Goal: Use online tool/utility: Utilize a website feature to perform a specific function

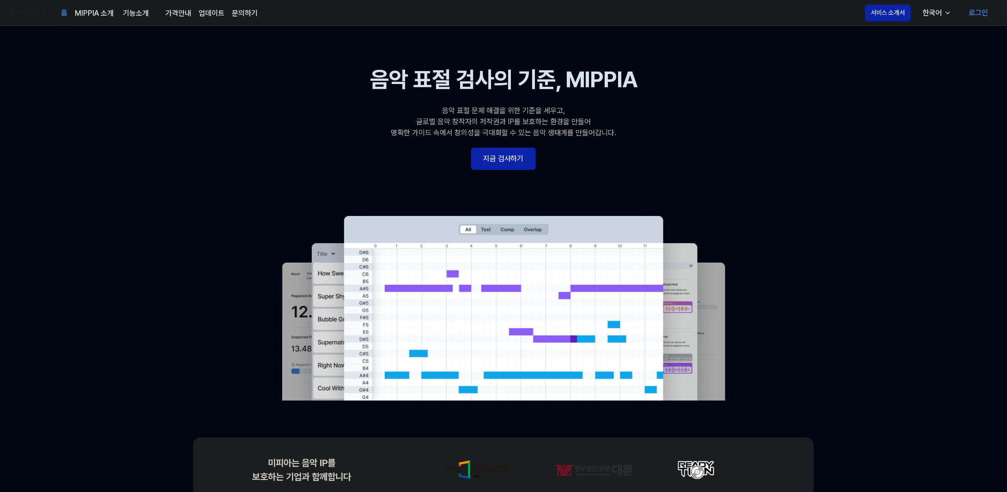
click at [484, 170] on 배너 "음악 표절 검사의 기준, MIPPIA 음악 표절 문제 해결을 위한 기준을 세우고, 글로벌 음악 창작자의 저작권과 IP를 보호하는 환경을 만들어…" at bounding box center [503, 232] width 665 height 338
click at [509, 161] on link "지금 검사하기" at bounding box center [503, 159] width 65 height 22
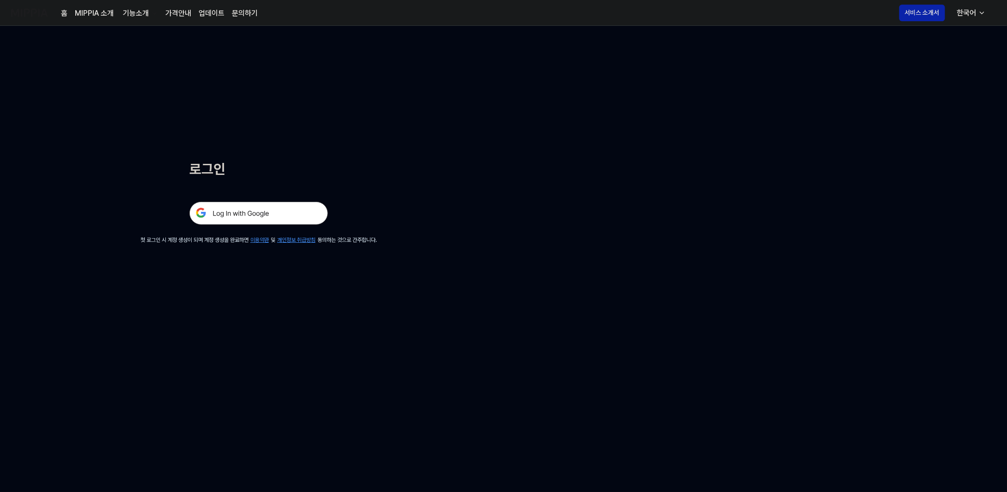
click at [292, 212] on img at bounding box center [258, 213] width 139 height 23
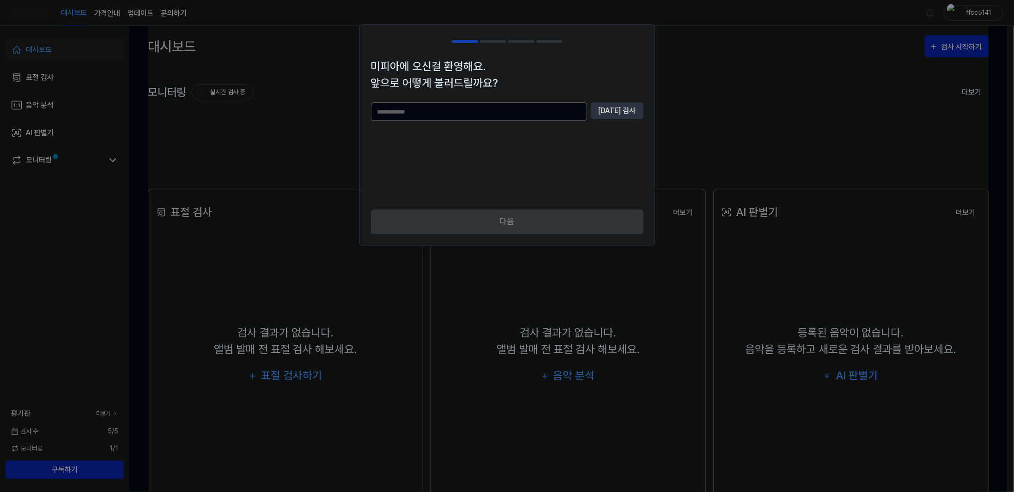
click at [482, 115] on input "text" at bounding box center [479, 112] width 216 height 18
type input "******"
click at [617, 103] on button "[DATE] 검사" at bounding box center [617, 111] width 53 height 17
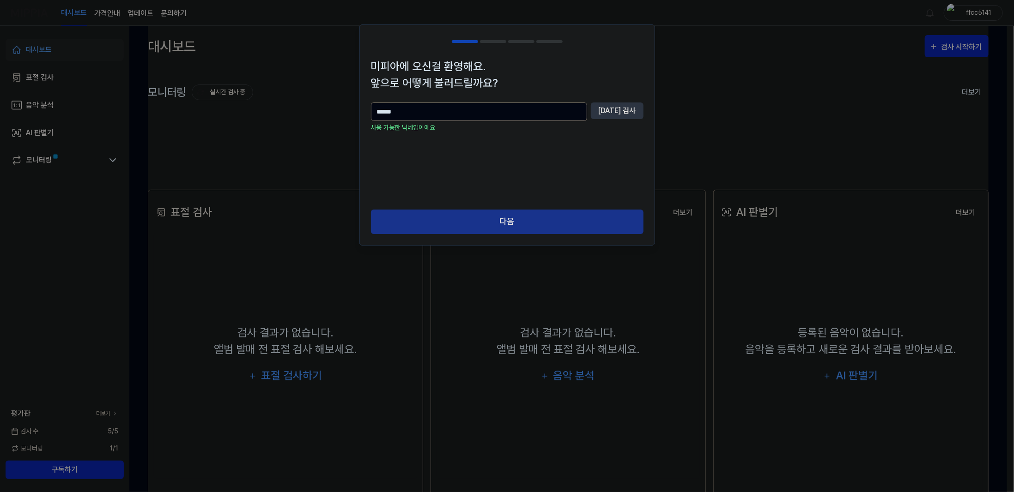
drag, startPoint x: 517, startPoint y: 227, endPoint x: 525, endPoint y: 222, distance: 9.4
click at [518, 223] on button "다음" at bounding box center [507, 222] width 273 height 24
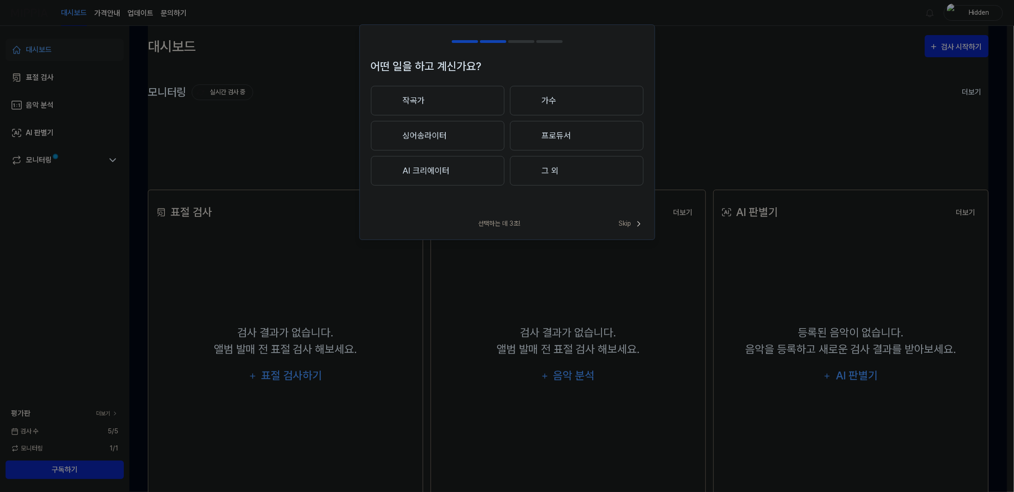
click at [480, 106] on button "작곡가" at bounding box center [437, 101] width 133 height 30
click at [533, 131] on div at bounding box center [528, 135] width 11 height 11
click at [541, 103] on button "BGM" at bounding box center [577, 101] width 133 height 30
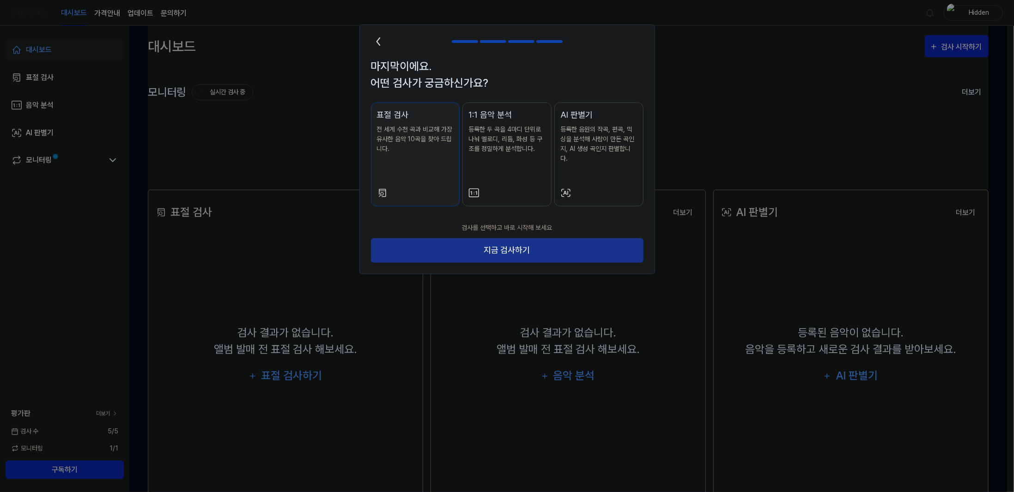
click at [507, 244] on button "지금 검사하기" at bounding box center [507, 250] width 273 height 24
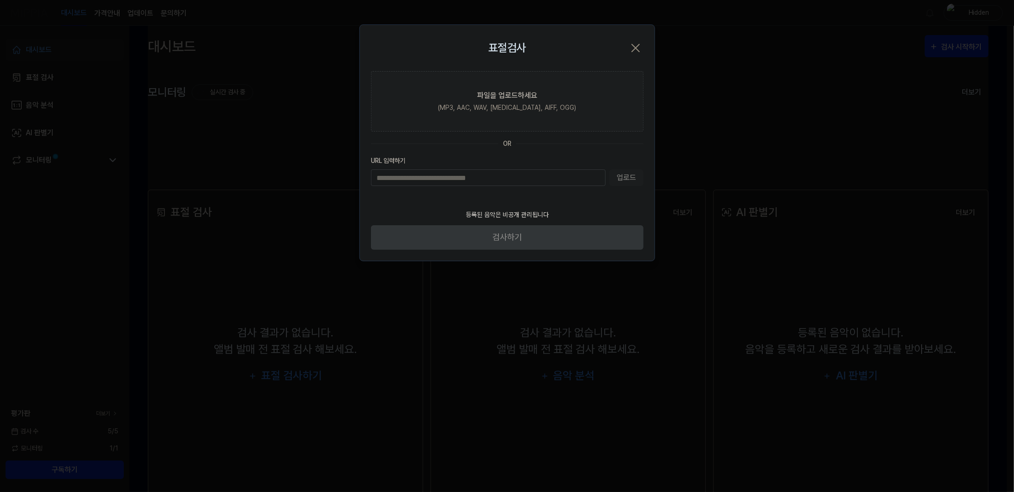
click at [507, 179] on input "URL 입력하기" at bounding box center [488, 178] width 235 height 17
click at [619, 176] on div "업로드" at bounding box center [507, 178] width 273 height 17
click at [624, 180] on div "업로드" at bounding box center [507, 178] width 273 height 17
click at [552, 179] on input "URL 입력하기" at bounding box center [488, 178] width 235 height 17
click at [617, 187] on section "파일을 업로드하세요 (MP3, AAC, WAV, [MEDICAL_DATA], AIFF, OGG) OR URL 입력하기 업로드" at bounding box center [507, 137] width 295 height 133
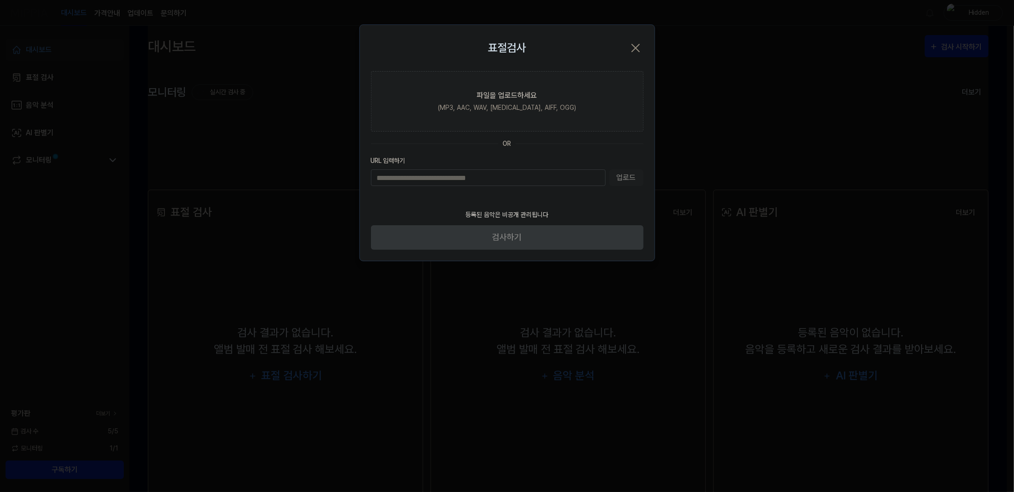
click at [570, 182] on input "URL 입력하기" at bounding box center [488, 178] width 235 height 17
click at [565, 118] on label "파일을 업로드하세요 (MP3, AAC, WAV, [MEDICAL_DATA], AIFF, OGG)" at bounding box center [507, 101] width 273 height 61
click at [0, 0] on input "파일을 업로드하세요 (MP3, AAC, WAV, [MEDICAL_DATA], AIFF, OGG)" at bounding box center [0, 0] width 0 height 0
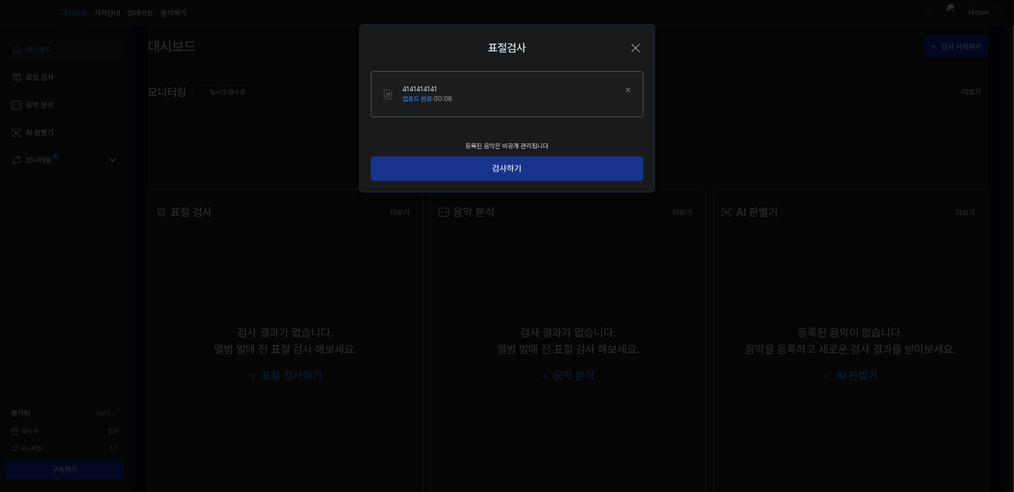
click at [520, 166] on button "검사하기" at bounding box center [507, 169] width 273 height 24
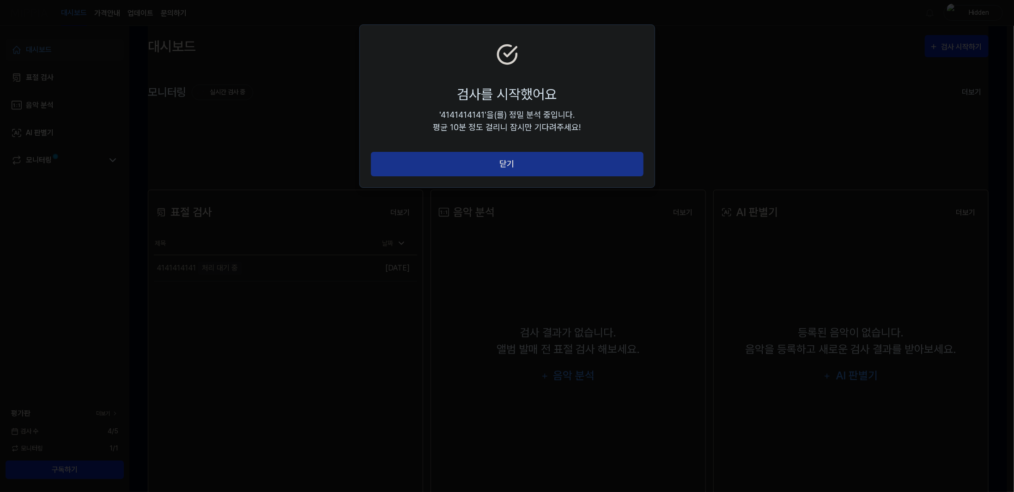
click at [517, 166] on button "닫기" at bounding box center [507, 164] width 273 height 24
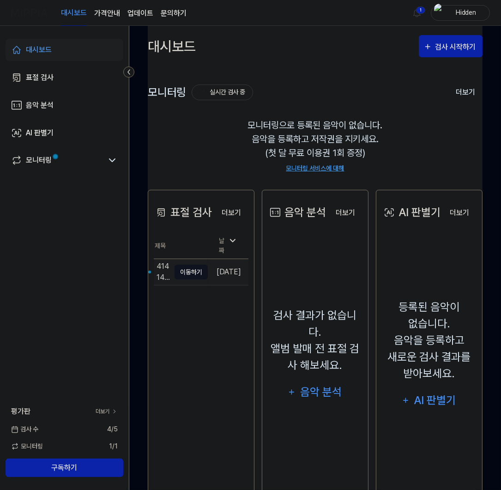
click at [182, 267] on button "이동하기" at bounding box center [191, 272] width 33 height 15
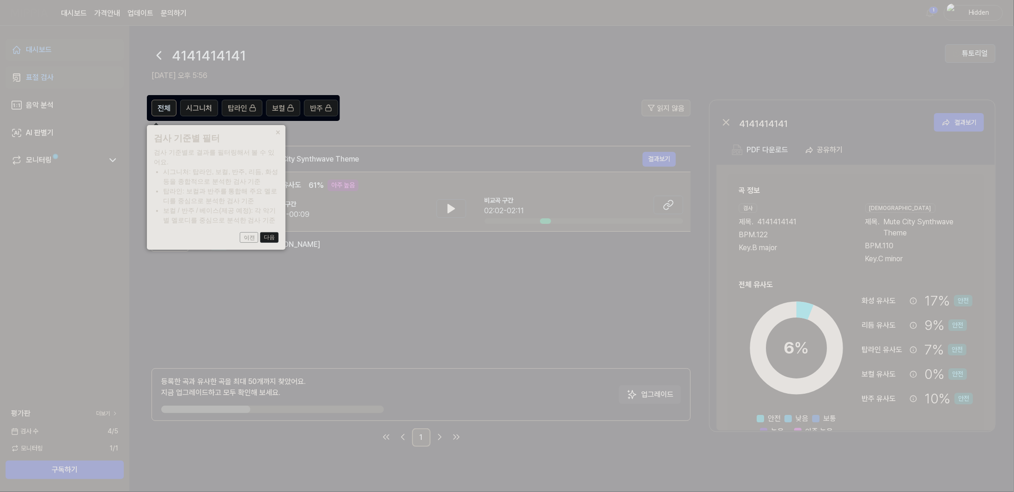
click at [273, 240] on button "다음" at bounding box center [269, 237] width 18 height 11
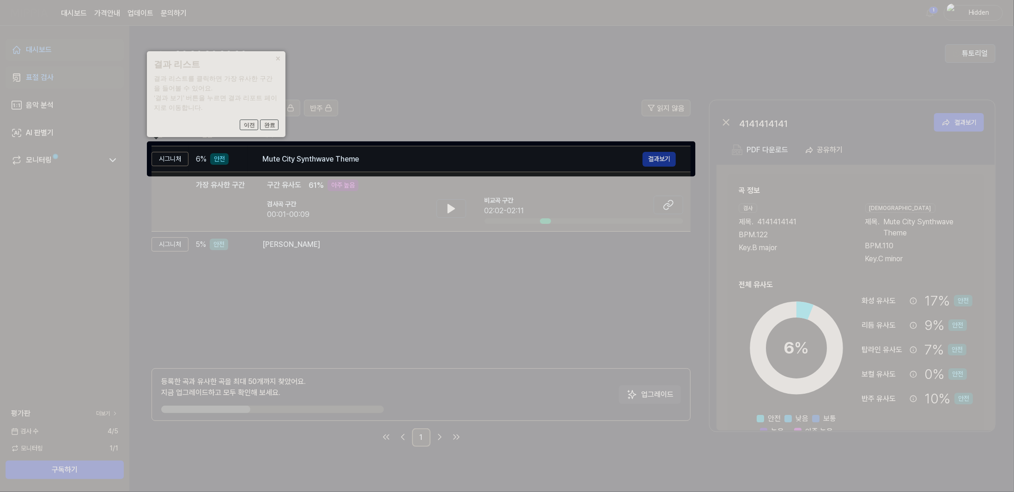
click at [644, 153] on button "결과보기" at bounding box center [658, 159] width 33 height 15
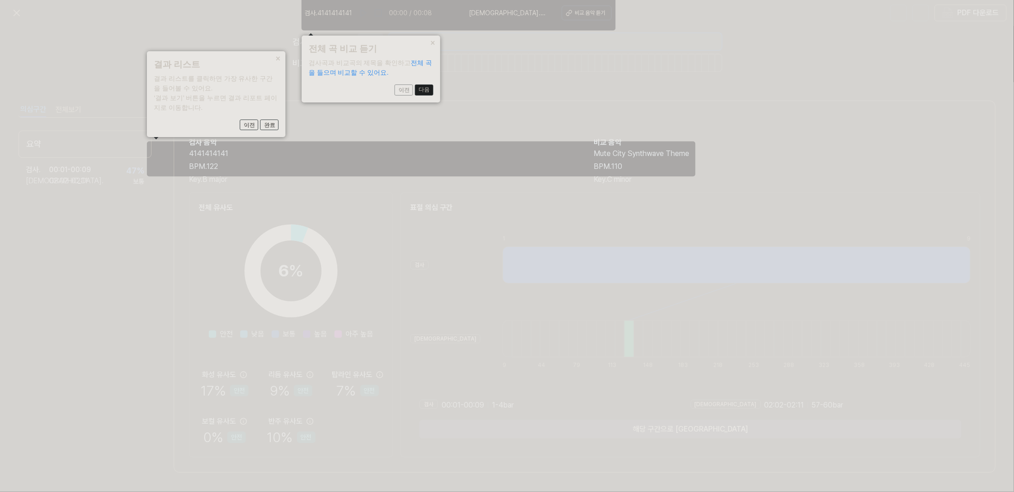
click at [279, 120] on button "다음" at bounding box center [269, 125] width 18 height 11
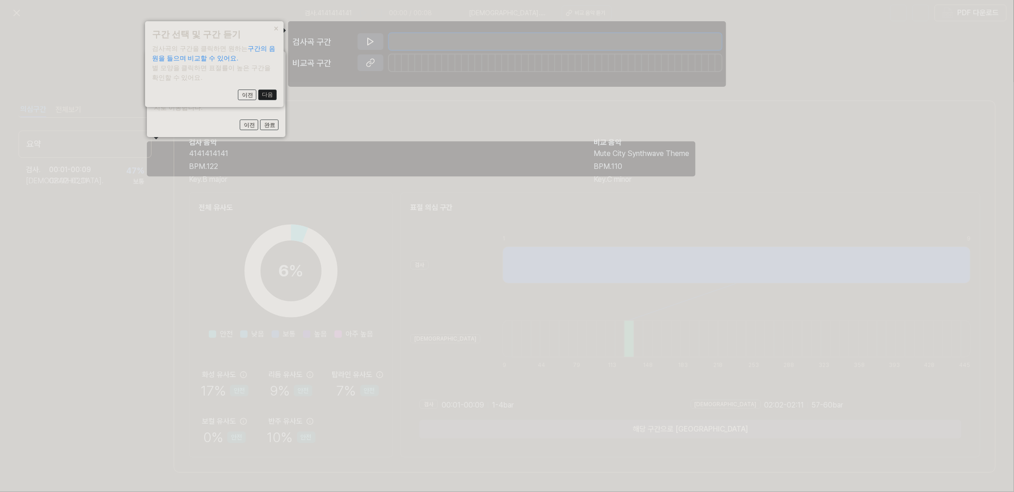
click at [276, 120] on button "다음" at bounding box center [269, 125] width 18 height 11
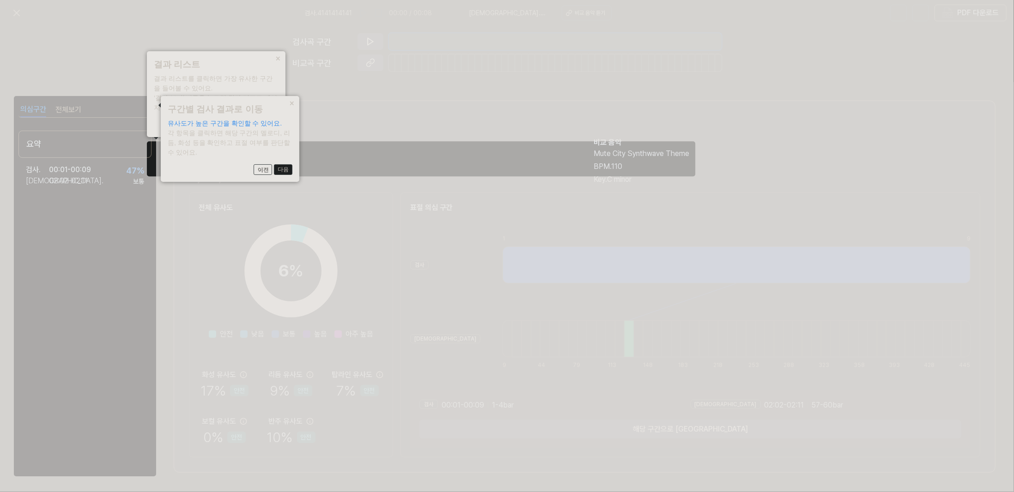
click at [279, 131] on button "다음" at bounding box center [269, 125] width 18 height 11
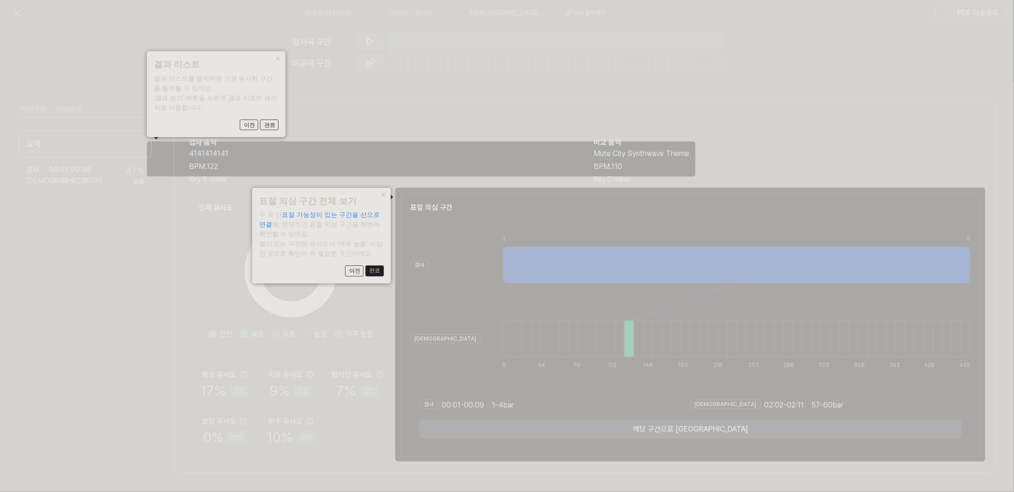
click at [279, 131] on button "완료" at bounding box center [269, 125] width 18 height 11
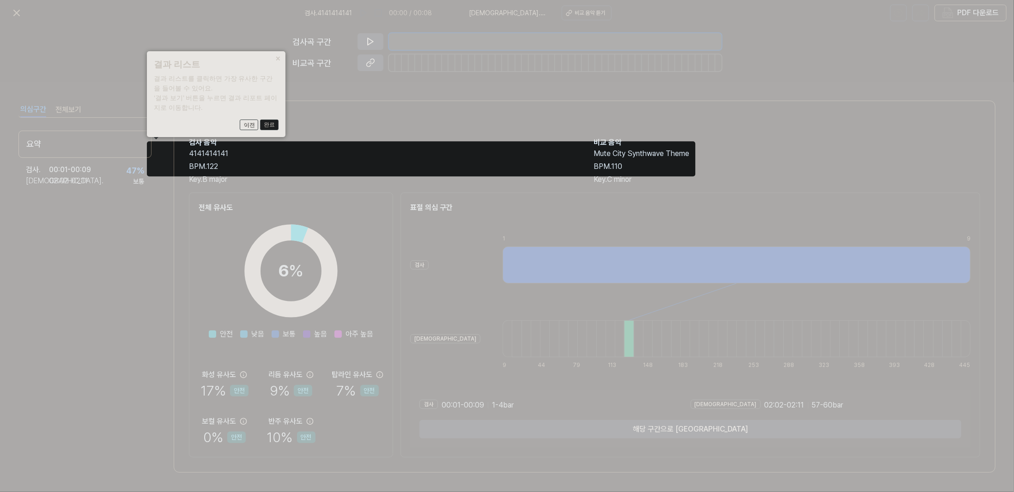
click at [268, 121] on button "완료" at bounding box center [269, 125] width 18 height 11
click at [275, 128] on button "완료" at bounding box center [269, 125] width 18 height 11
click at [189, 159] on icon at bounding box center [507, 246] width 1014 height 492
click at [247, 118] on div "× 결과 리스트 결과 리스트를 클릭하면 가장 유사한 구간을 들어볼 수 있어요. ‘결과 보기’ 버튼을 누르면 결과 리포트 페이지로 이동합니다. …" at bounding box center [216, 94] width 139 height 86
click at [270, 126] on button "완료" at bounding box center [269, 125] width 18 height 11
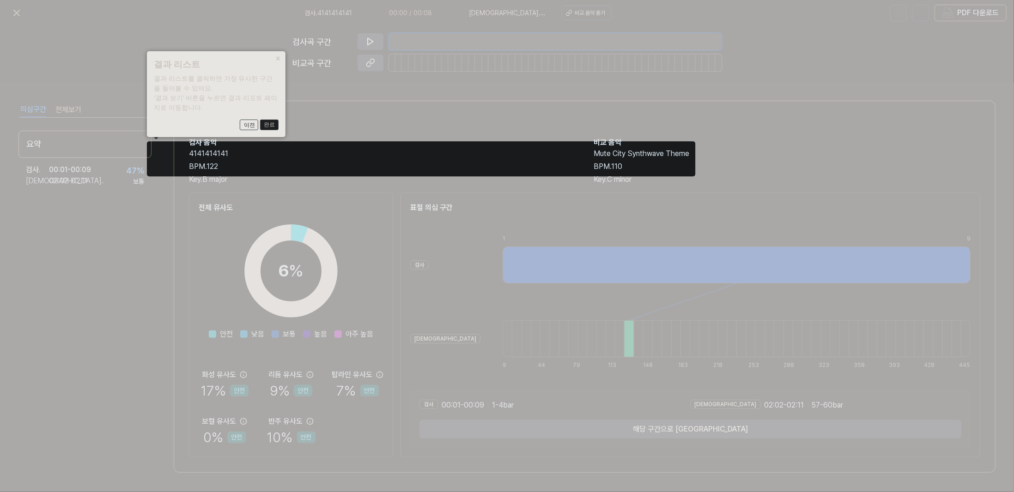
click at [270, 126] on button "완료" at bounding box center [269, 125] width 18 height 11
click at [280, 59] on button "×" at bounding box center [278, 57] width 15 height 13
click at [338, 309] on icon at bounding box center [507, 246] width 1014 height 492
click at [353, 357] on icon at bounding box center [507, 246] width 1014 height 492
click at [245, 116] on div "× 결과 리스트 결과 리스트를 클릭하면 가장 유사한 구간을 들어볼 수 있어요. ‘결과 보기’ 버튼을 누르면 결과 리포트 페이지로 이동합니다. …" at bounding box center [216, 94] width 139 height 86
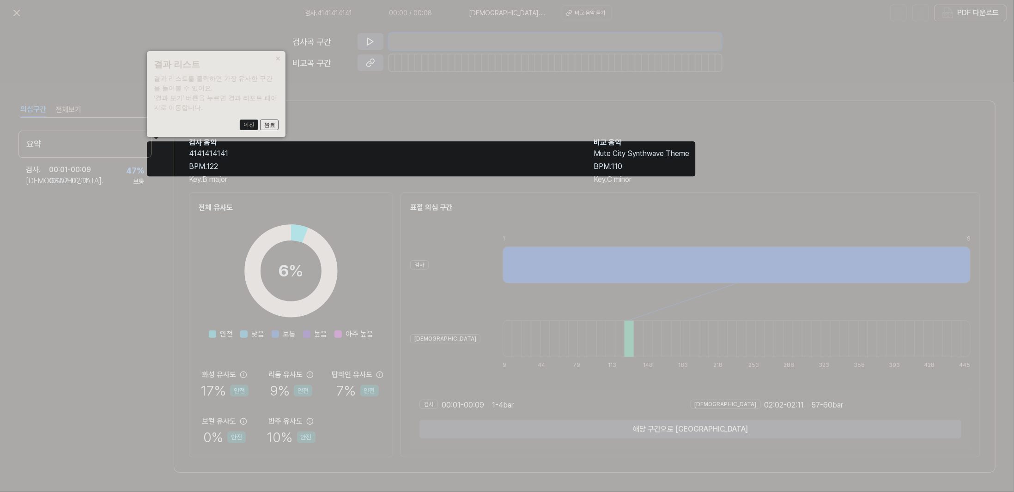
click at [250, 126] on button "이전" at bounding box center [249, 125] width 18 height 11
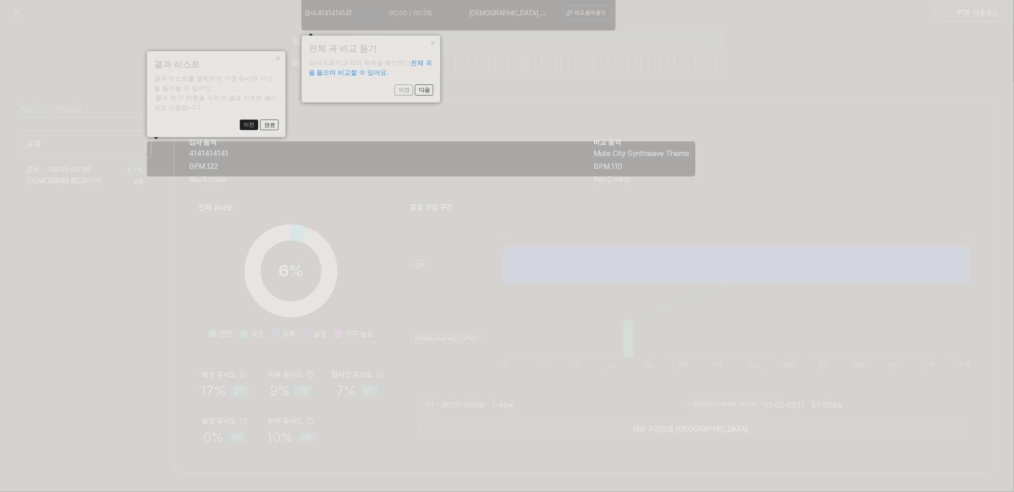
click at [250, 126] on button "이전" at bounding box center [249, 125] width 18 height 11
click at [279, 120] on button "다음" at bounding box center [269, 125] width 18 height 11
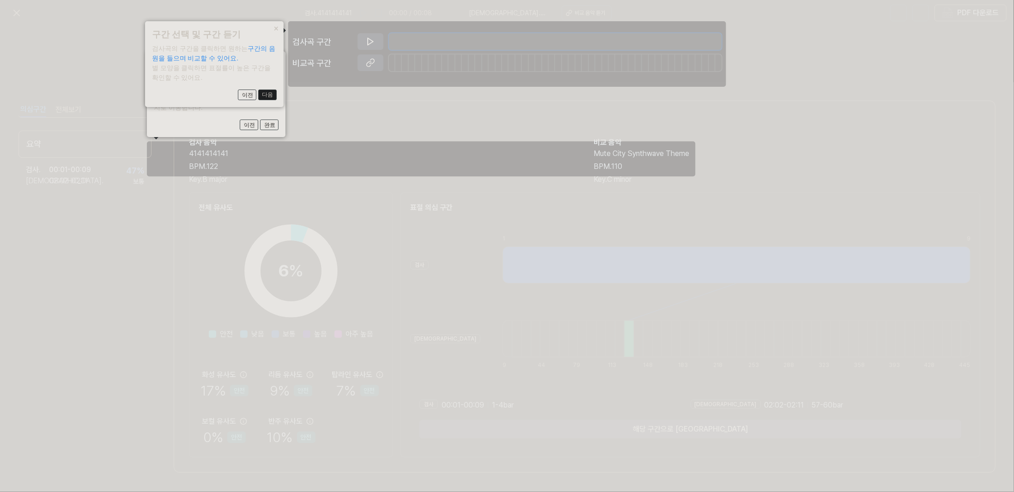
click at [276, 120] on button "다음" at bounding box center [269, 125] width 18 height 11
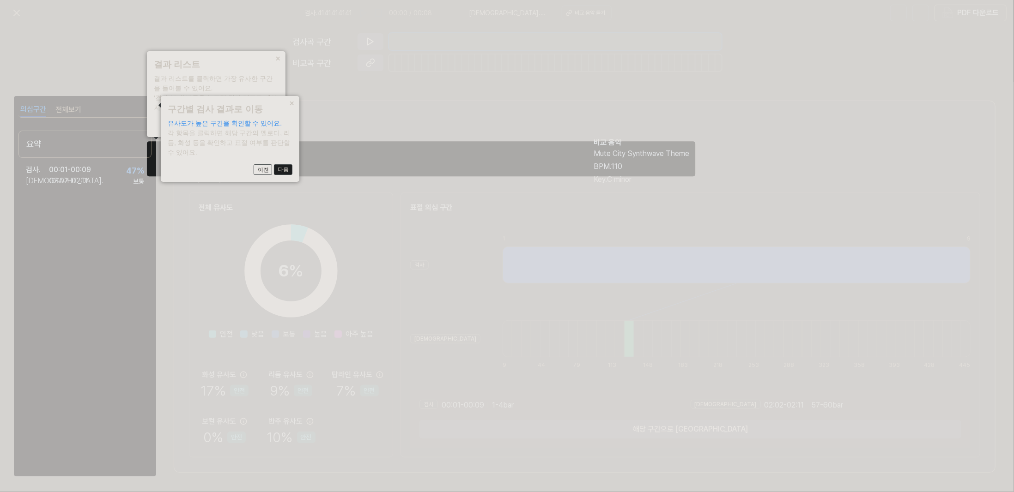
click at [279, 131] on button "다음" at bounding box center [269, 125] width 18 height 11
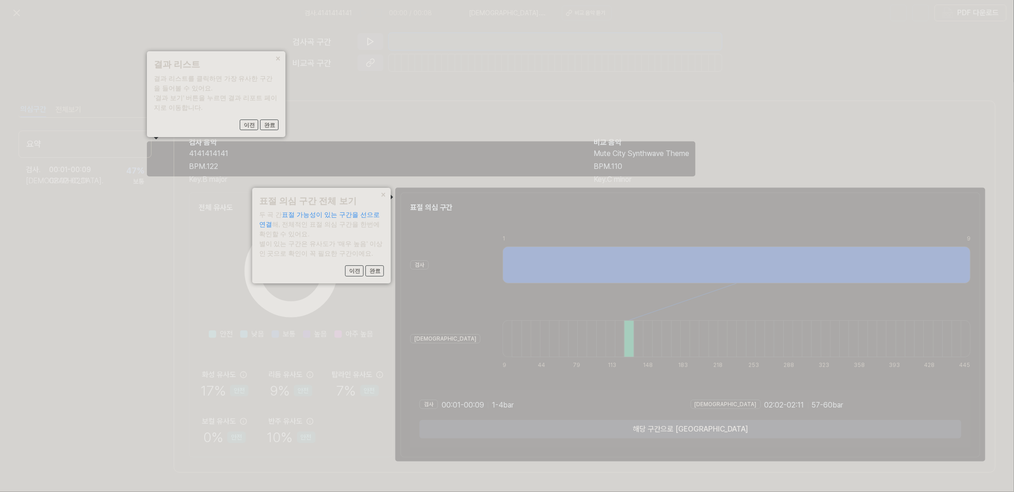
click at [569, 317] on icon at bounding box center [507, 246] width 1014 height 492
click at [279, 131] on button "완료" at bounding box center [269, 125] width 18 height 11
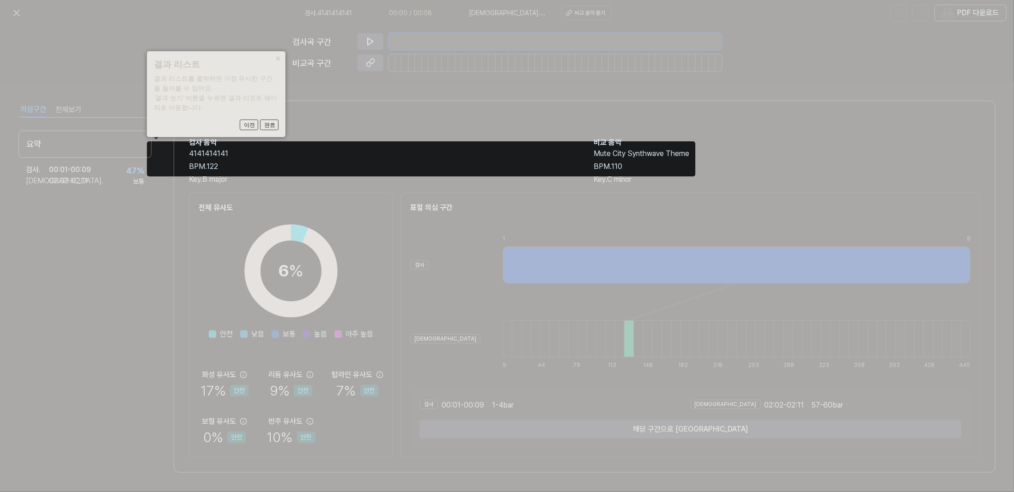
click at [173, 168] on icon at bounding box center [507, 246] width 1014 height 492
click at [298, 151] on icon at bounding box center [507, 246] width 1014 height 492
click at [554, 151] on icon at bounding box center [507, 246] width 1014 height 492
click at [686, 150] on icon at bounding box center [507, 246] width 1014 height 492
click at [576, 151] on icon at bounding box center [507, 246] width 1014 height 492
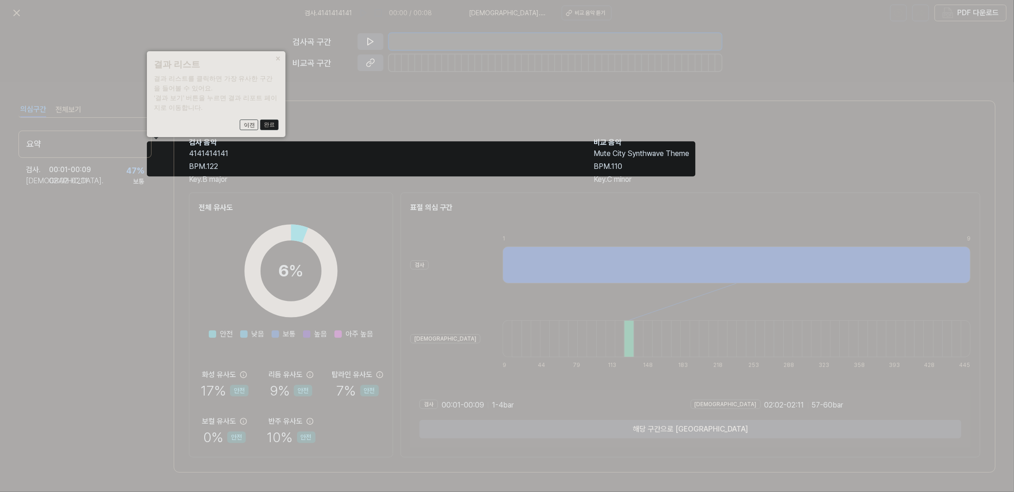
click at [270, 126] on button "완료" at bounding box center [269, 125] width 18 height 11
click at [273, 126] on button "완료" at bounding box center [269, 125] width 18 height 11
click at [322, 114] on icon at bounding box center [507, 246] width 1014 height 492
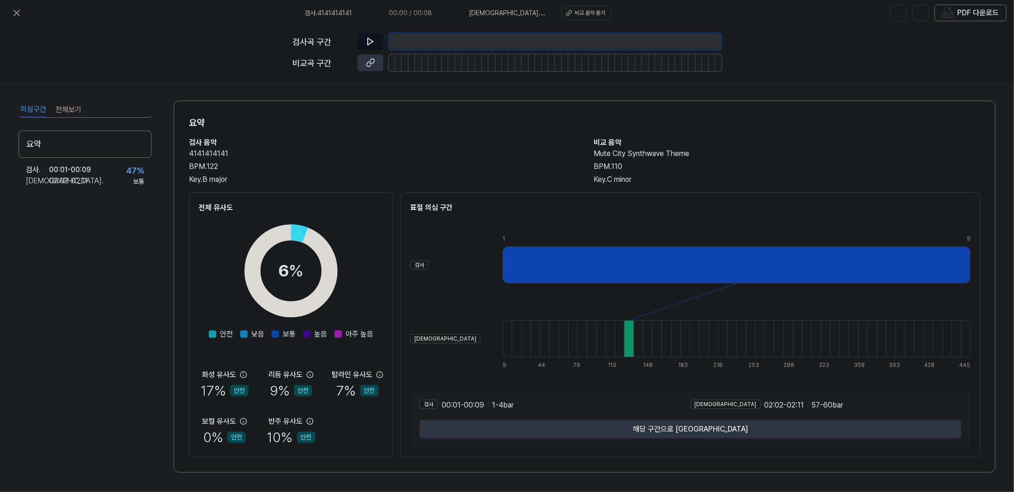
click at [377, 38] on button at bounding box center [371, 41] width 26 height 17
click at [370, 49] on button at bounding box center [371, 41] width 26 height 17
click at [514, 294] on icon at bounding box center [737, 302] width 468 height 37
click at [693, 284] on icon at bounding box center [737, 302] width 468 height 37
click at [704, 268] on div at bounding box center [737, 265] width 468 height 37
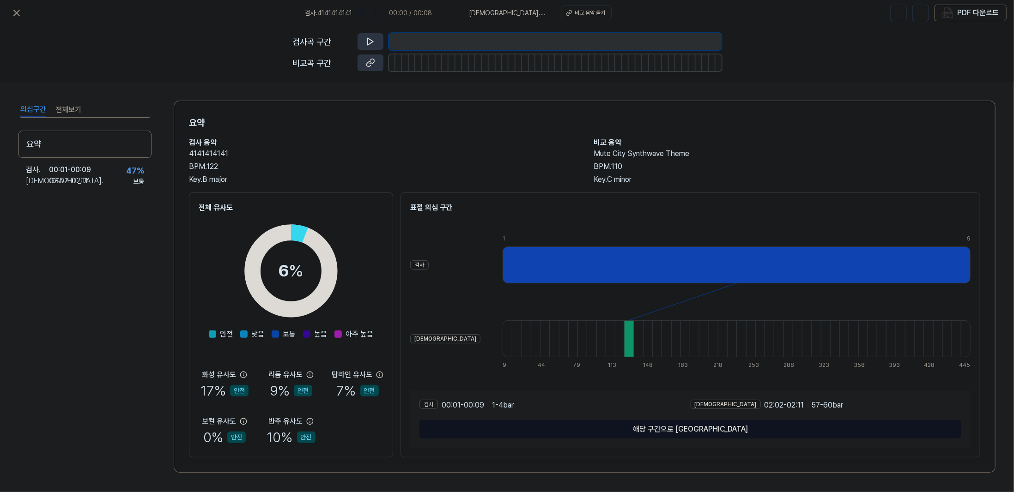
click at [725, 428] on button "해당 구간으로 [GEOGRAPHIC_DATA]" at bounding box center [690, 429] width 542 height 18
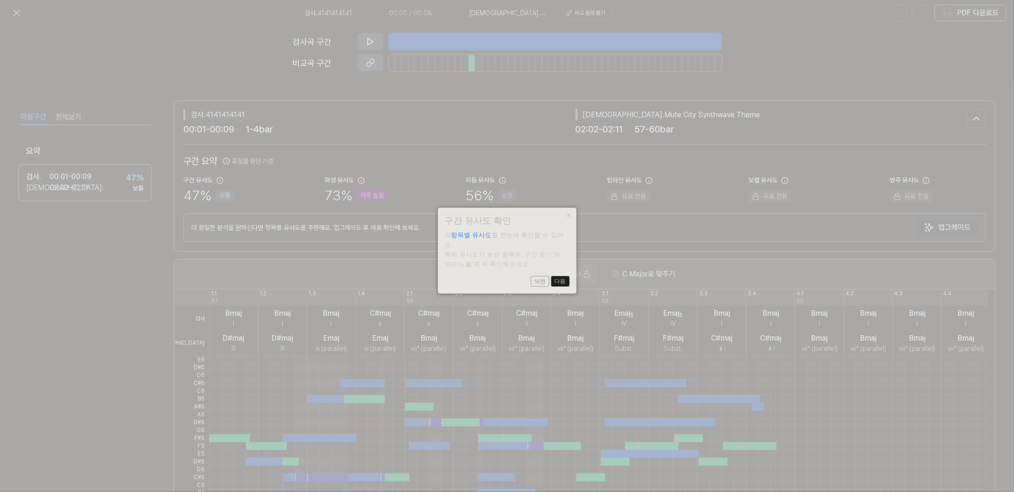
click at [559, 276] on button "다음" at bounding box center [560, 281] width 18 height 11
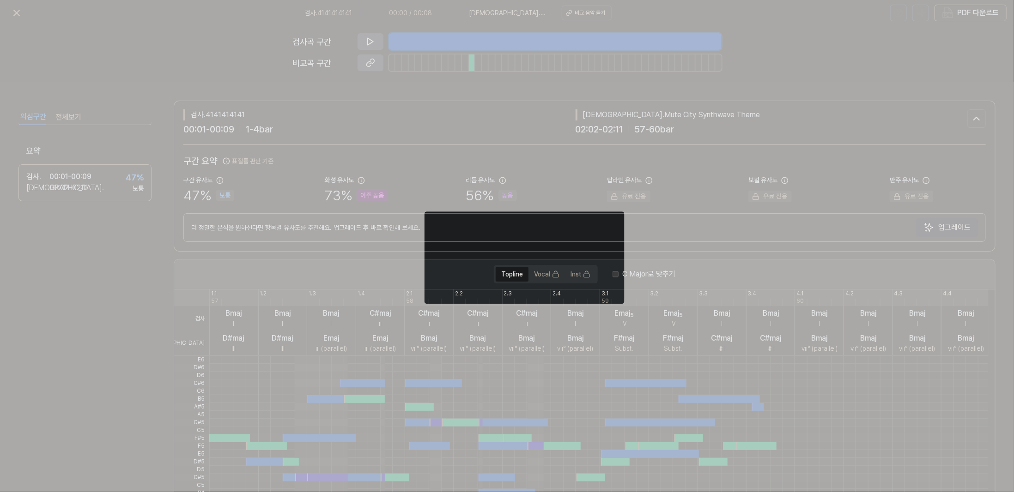
scroll to position [139, 0]
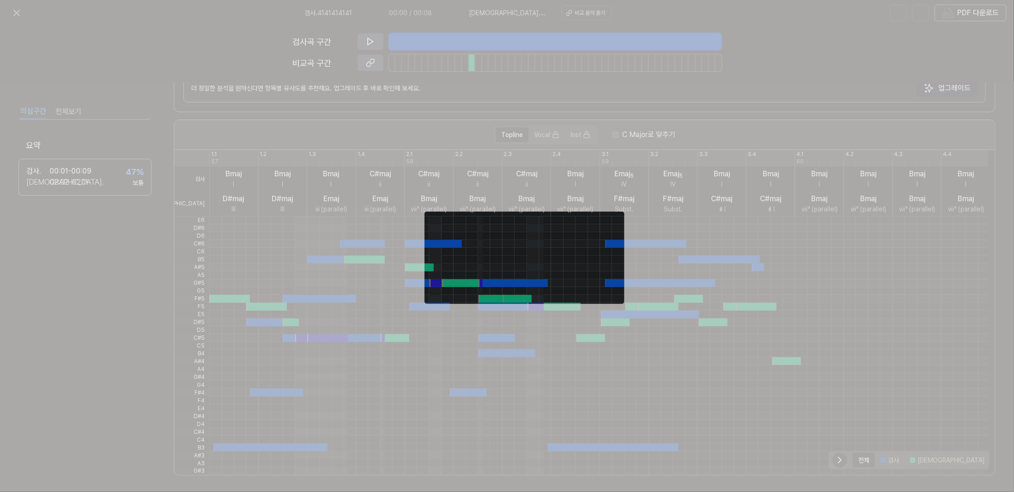
click at [559, 274] on div at bounding box center [598, 276] width 779 height 8
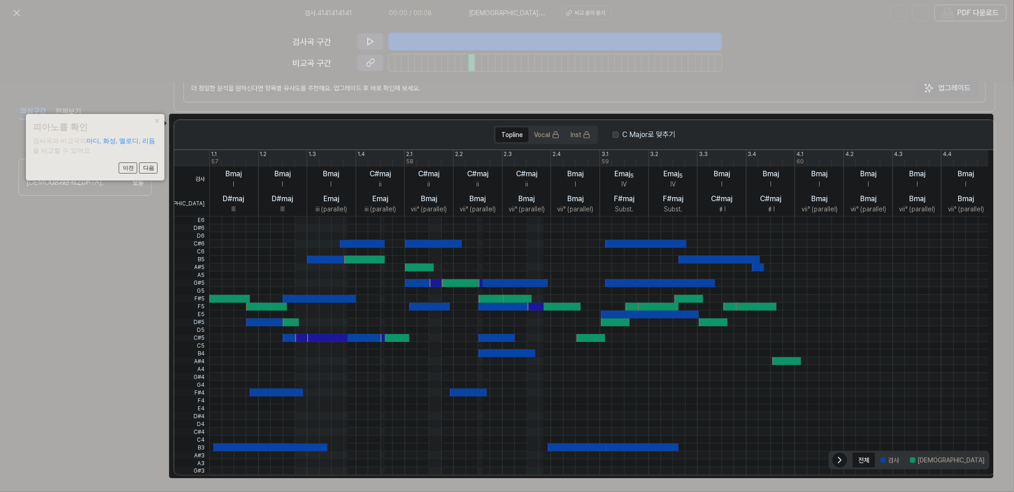
click button "×" at bounding box center [157, 120] width 15 height 13
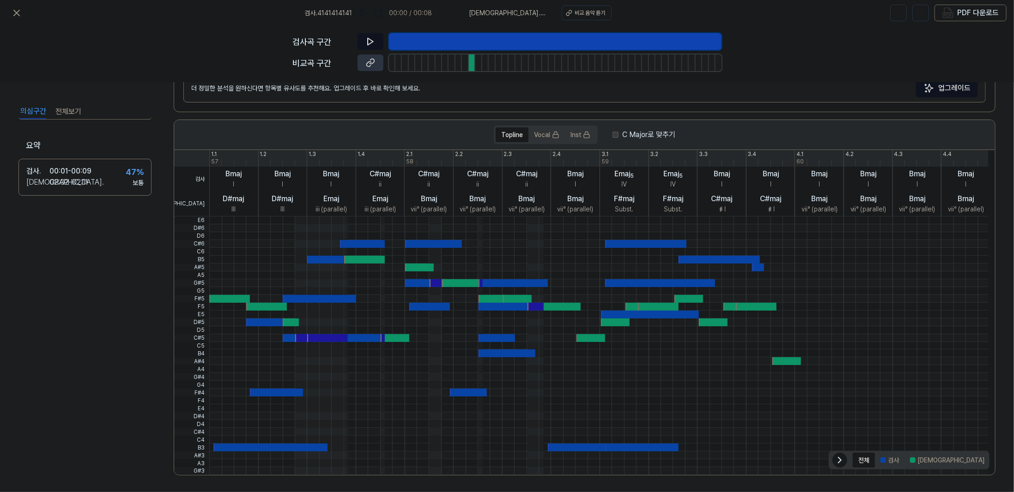
click at [364, 37] on button at bounding box center [371, 41] width 26 height 17
click at [372, 36] on button at bounding box center [371, 41] width 26 height 17
click at [65, 108] on button "전체보기" at bounding box center [68, 111] width 26 height 15
click at [47, 117] on div "의심구간 전체보기" at bounding box center [84, 111] width 133 height 17
click at [898, 462] on button "검사" at bounding box center [890, 460] width 30 height 15
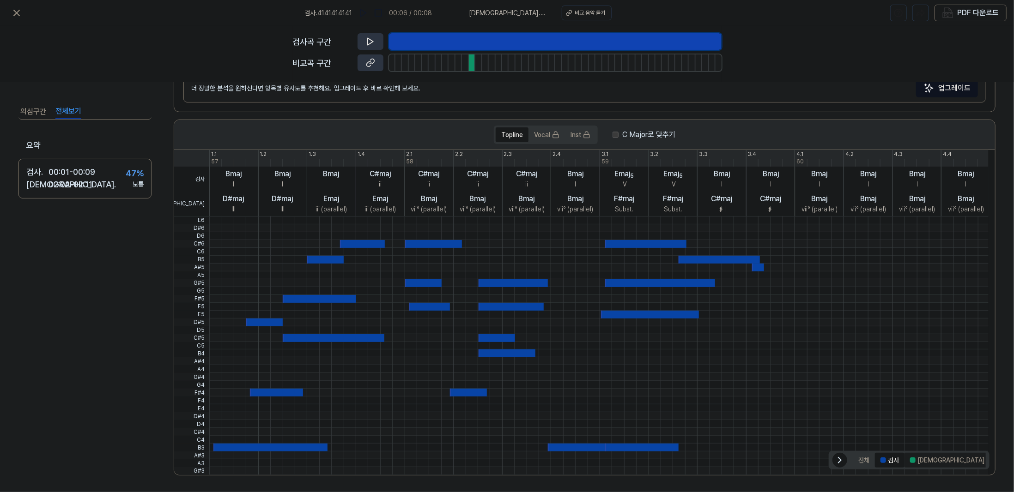
click at [910, 461] on div at bounding box center [913, 461] width 6 height 6
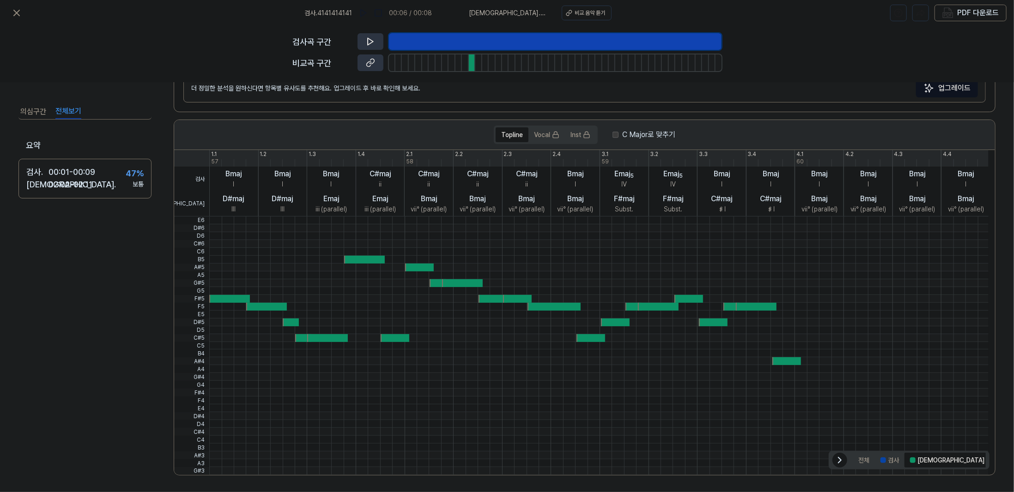
click at [349, 35] on div "검사곡 구간" at bounding box center [507, 41] width 429 height 17
click at [359, 41] on button at bounding box center [371, 41] width 26 height 17
click at [364, 40] on button at bounding box center [371, 41] width 26 height 17
click at [392, 256] on div at bounding box center [598, 260] width 779 height 8
click at [879, 468] on div "전체 검사 비교 겹치는 부분" at bounding box center [945, 460] width 188 height 18
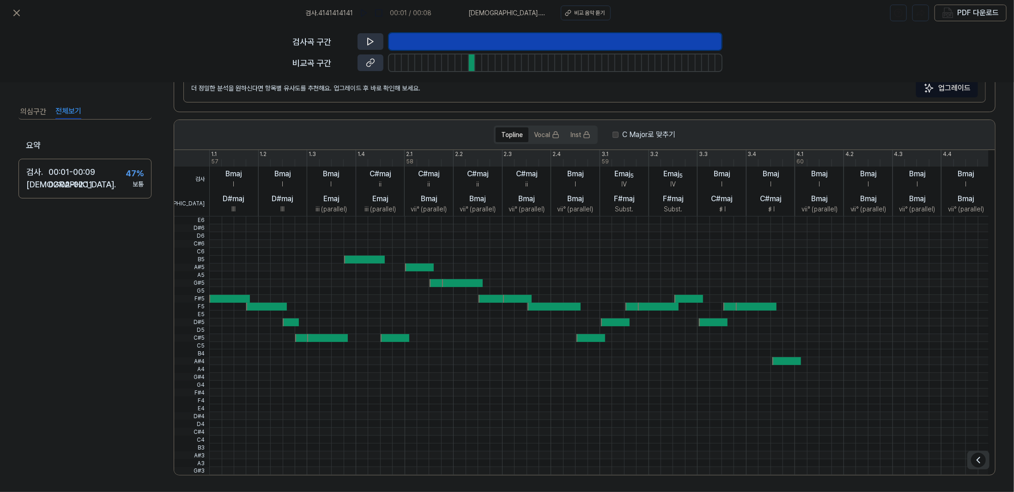
click at [883, 463] on div at bounding box center [598, 464] width 779 height 8
click at [964, 471] on div at bounding box center [598, 471] width 779 height 8
click at [973, 465] on div at bounding box center [978, 460] width 15 height 15
click at [867, 453] on button "전체" at bounding box center [864, 460] width 22 height 15
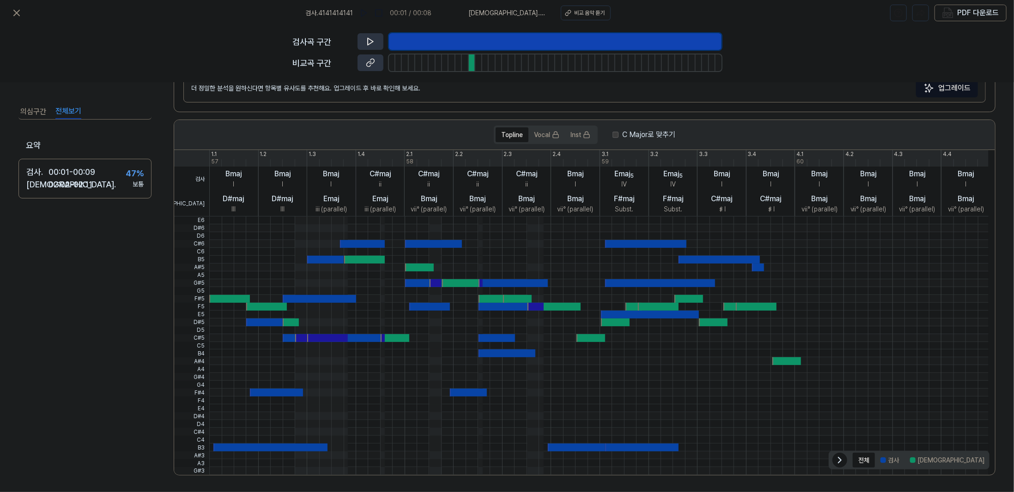
click at [990, 463] on button "겹치는 부분" at bounding box center [1014, 460] width 48 height 15
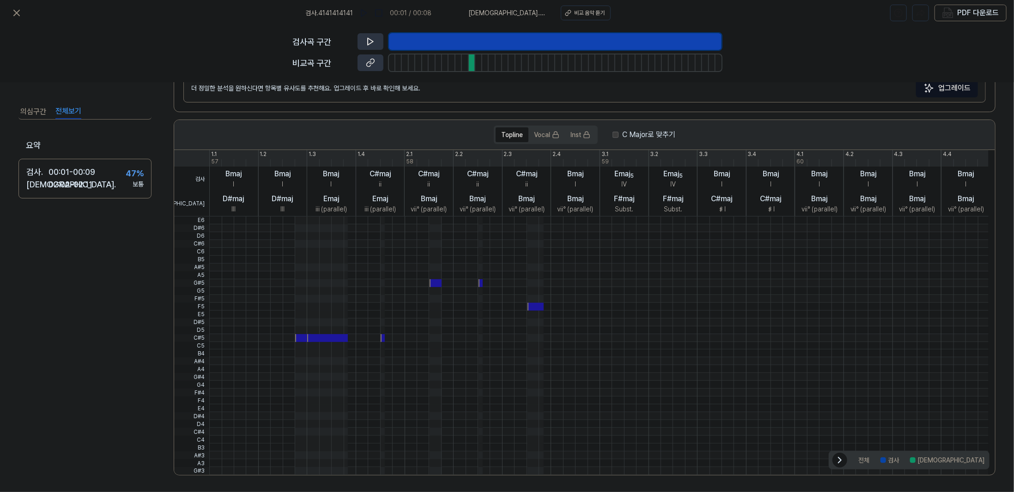
click at [359, 370] on div at bounding box center [598, 369] width 779 height 8
click at [358, 33] on button at bounding box center [371, 41] width 26 height 17
click at [31, 109] on button "의심구간" at bounding box center [33, 111] width 26 height 15
